Goal: Task Accomplishment & Management: Complete application form

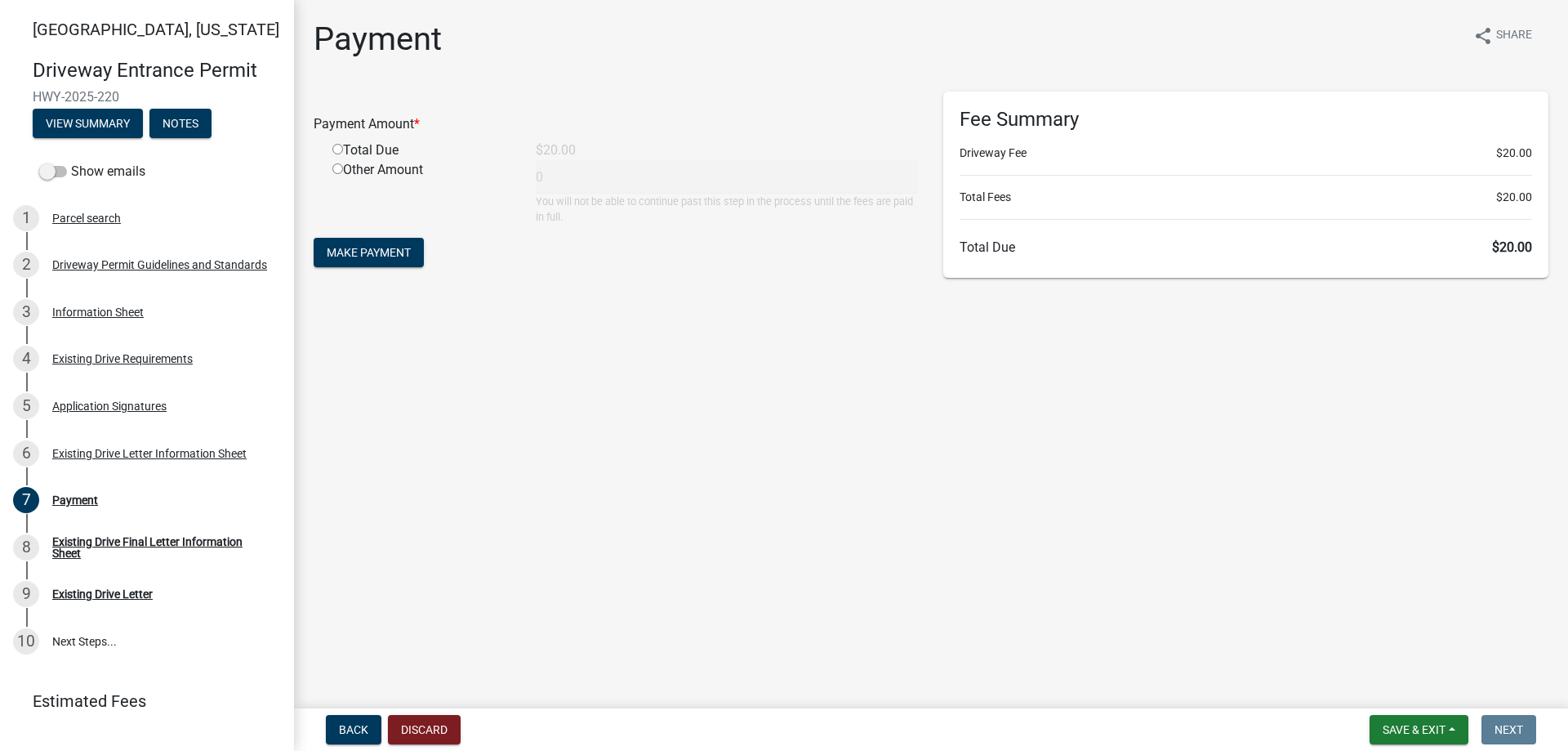
click at [334, 150] on input "radio" at bounding box center [338, 149] width 11 height 11
radio input "true"
type input "20"
click at [371, 252] on span "Make Payment" at bounding box center [369, 252] width 84 height 13
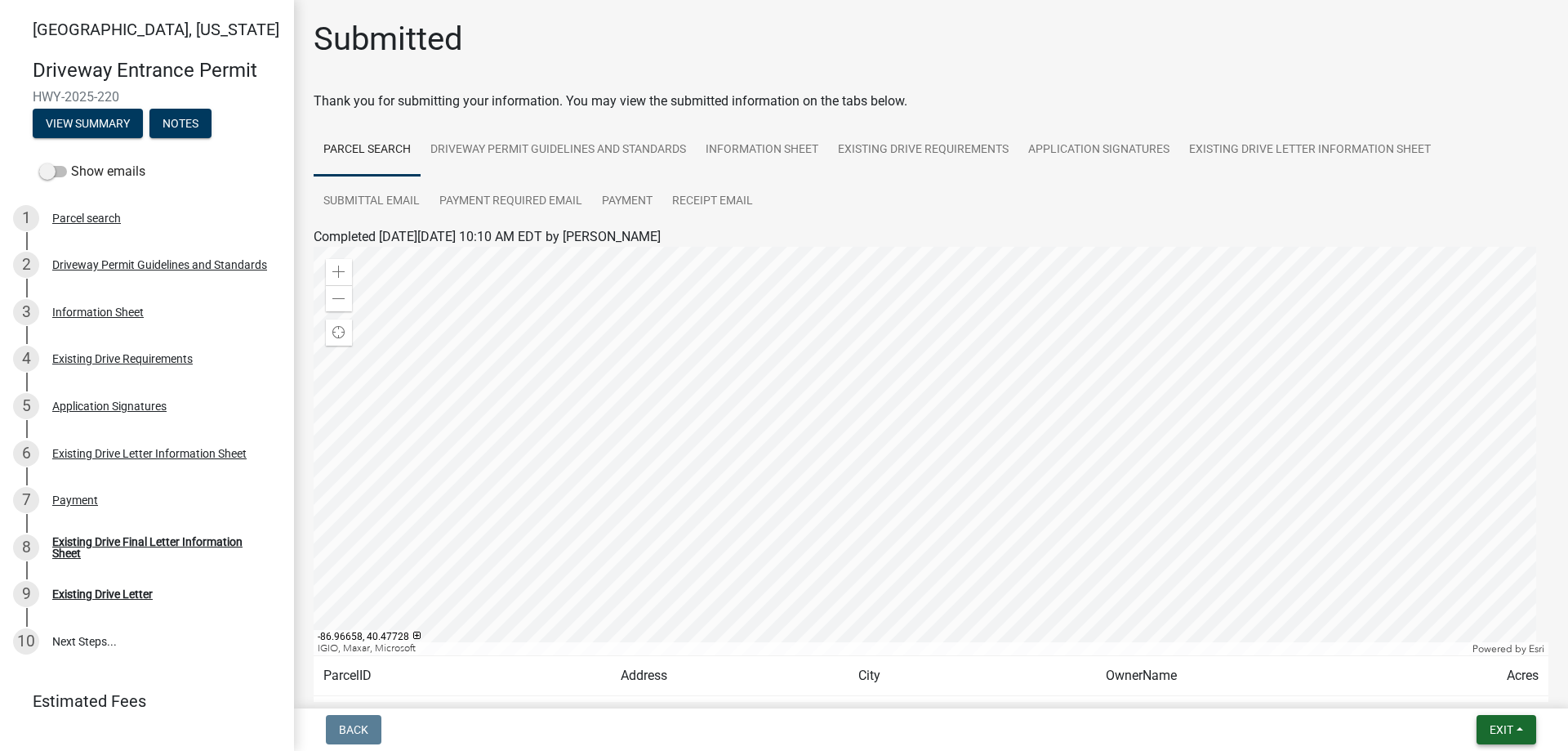
click at [1491, 722] on button "Exit" at bounding box center [1506, 730] width 60 height 29
click at [1459, 686] on button "Save & Exit" at bounding box center [1471, 686] width 131 height 40
